Goal: Task Accomplishment & Management: Check status

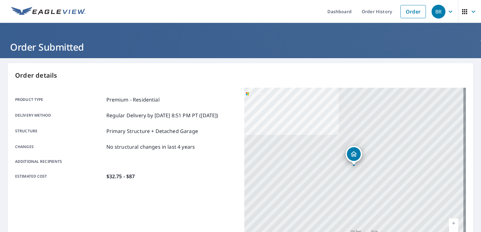
scroll to position [126, 0]
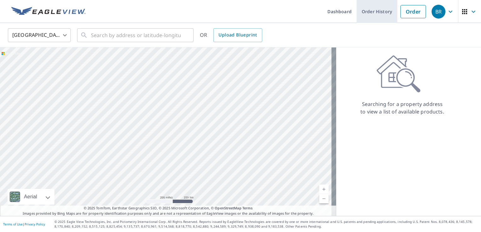
click at [370, 12] on link "Order History" at bounding box center [377, 11] width 41 height 23
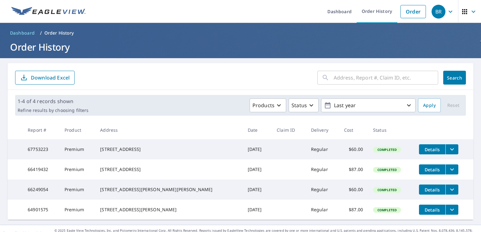
click at [423, 150] on span "Details" at bounding box center [432, 150] width 19 height 6
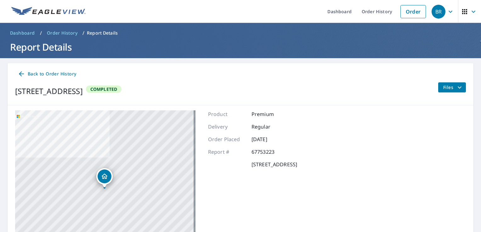
click at [172, 157] on div "[STREET_ADDRESS]" at bounding box center [105, 188] width 180 height 157
click at [290, 165] on p "[STREET_ADDRESS]" at bounding box center [275, 165] width 46 height 8
click at [456, 86] on icon "filesDropdownBtn-67753223" at bounding box center [460, 88] width 8 height 8
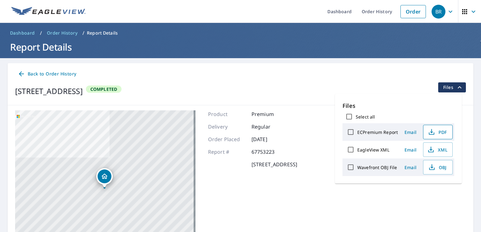
click at [444, 131] on span "PDF" at bounding box center [437, 132] width 20 height 8
